Goal: Transaction & Acquisition: Purchase product/service

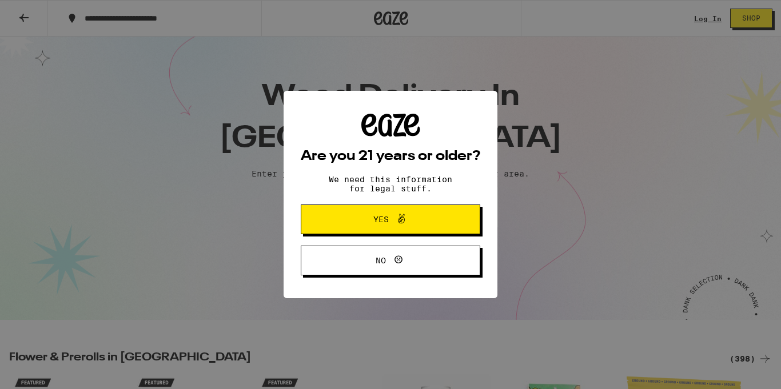
click at [366, 222] on span "Yes" at bounding box center [390, 219] width 87 height 15
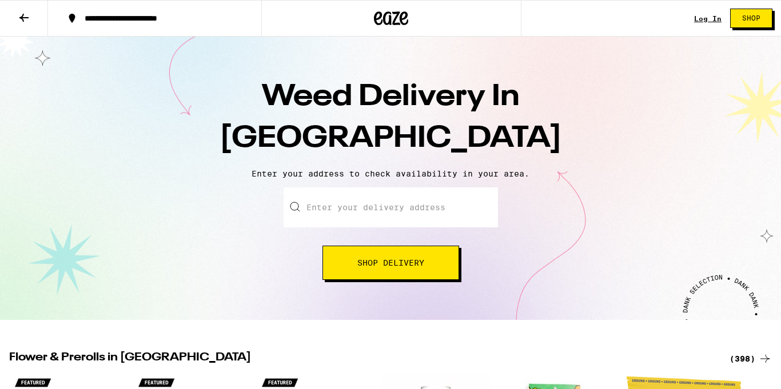
click at [365, 206] on input "Enter your delivery address" at bounding box center [390, 207] width 214 height 40
click at [21, 17] on icon at bounding box center [23, 18] width 9 height 8
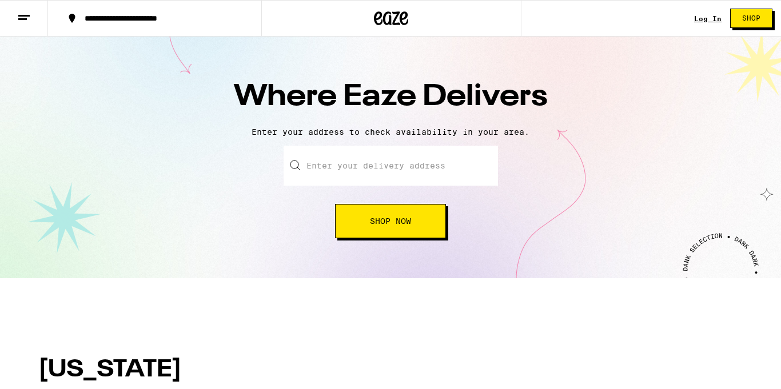
click at [21, 17] on icon at bounding box center [24, 18] width 14 height 14
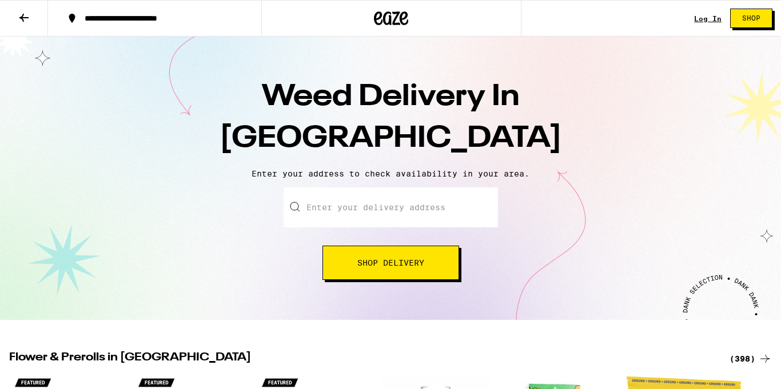
click at [429, 210] on input "Enter your delivery address" at bounding box center [390, 207] width 214 height 40
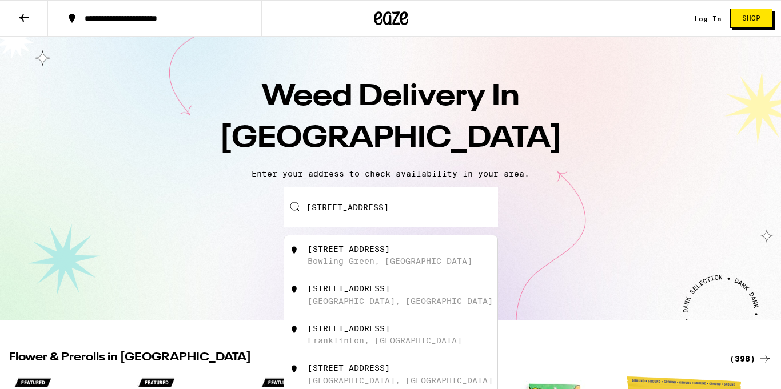
click at [429, 263] on div "[STREET_ADDRESS]" at bounding box center [409, 256] width 204 height 22
type input "[STREET_ADDRESS]"
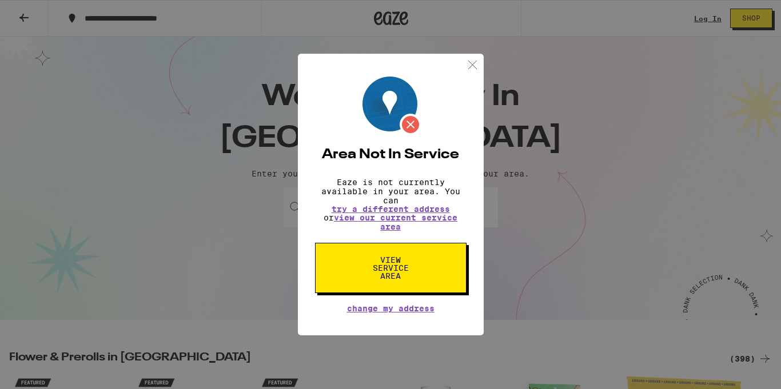
click at [475, 61] on img at bounding box center [472, 65] width 14 height 14
